Goal: Task Accomplishment & Management: Use online tool/utility

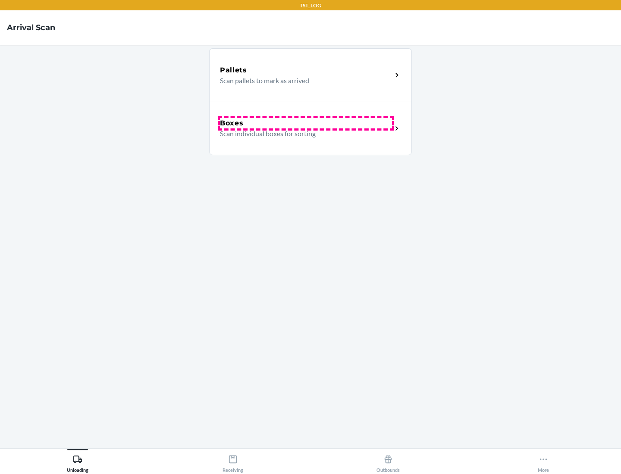
click at [306, 123] on div "Boxes" at bounding box center [306, 123] width 172 height 10
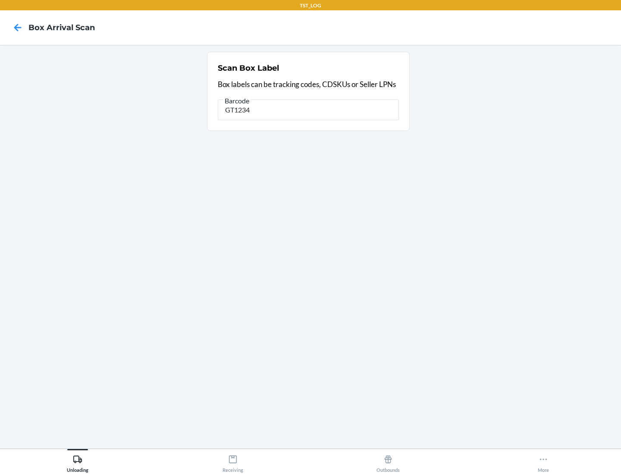
type input "GT1234"
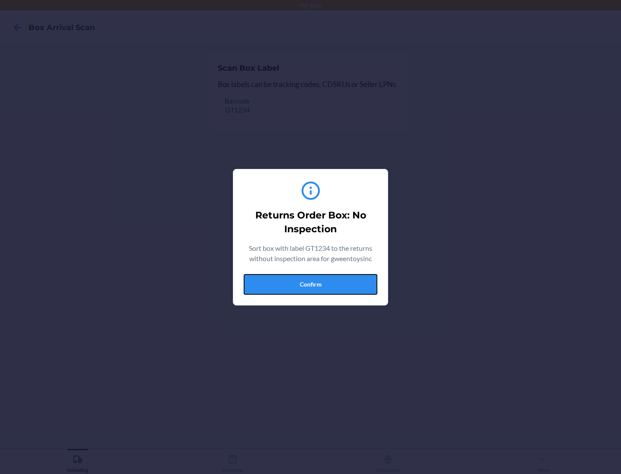
click at [310, 284] on button "Confirm" at bounding box center [311, 284] width 134 height 21
